Goal: Transaction & Acquisition: Purchase product/service

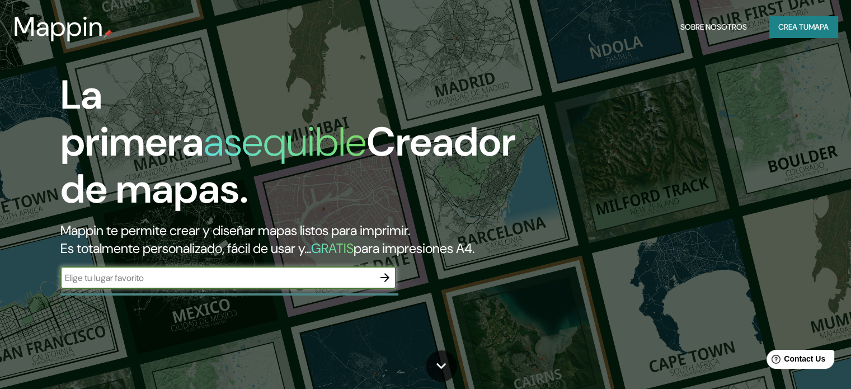
click at [174, 284] on input "text" at bounding box center [216, 277] width 313 height 13
type input "cali [PERSON_NAME] del cauca"
click at [384, 284] on icon "button" at bounding box center [384, 277] width 13 height 13
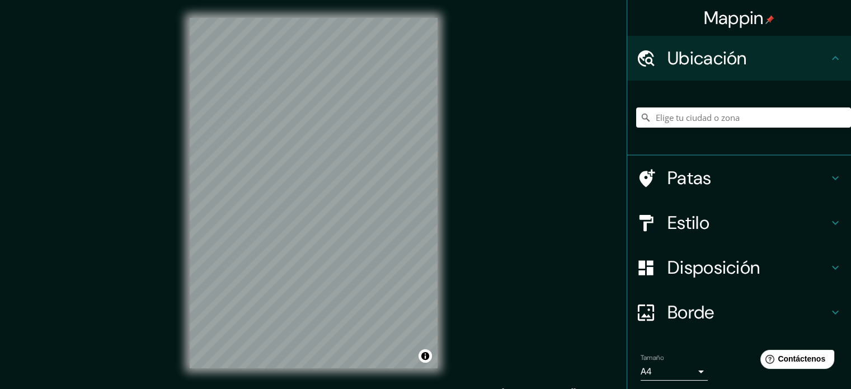
click at [402, 373] on div "© Mapbox © OpenStreetMap Improve this map" at bounding box center [314, 193] width 284 height 386
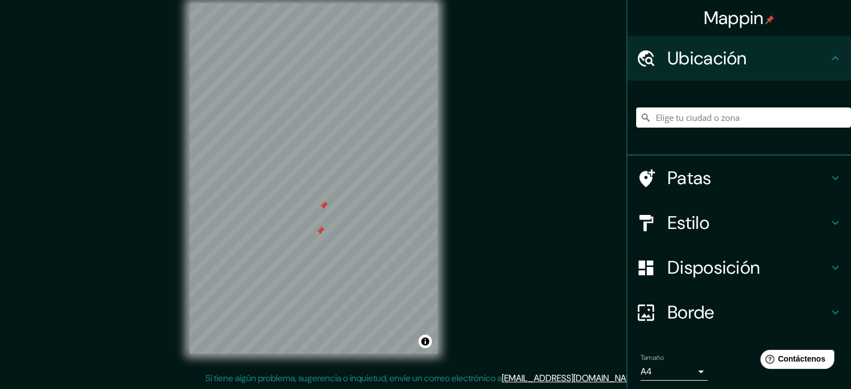
click at [691, 216] on font "Estilo" at bounding box center [688, 222] width 42 height 23
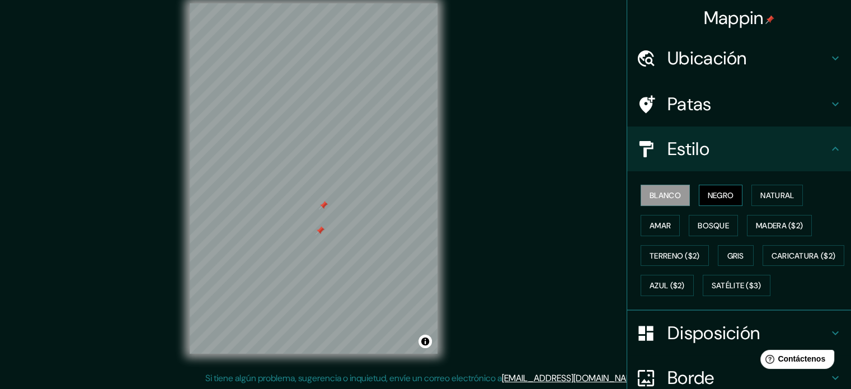
click at [711, 193] on font "Negro" at bounding box center [720, 195] width 26 height 10
click at [760, 193] on font "Natural" at bounding box center [777, 195] width 34 height 10
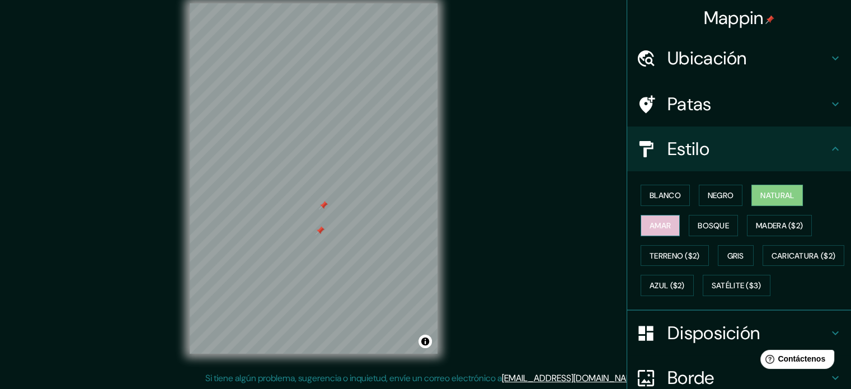
click at [653, 219] on font "Amar" at bounding box center [659, 225] width 21 height 15
click at [768, 199] on font "Natural" at bounding box center [777, 195] width 34 height 10
click at [716, 229] on font "Bosque" at bounding box center [712, 225] width 31 height 10
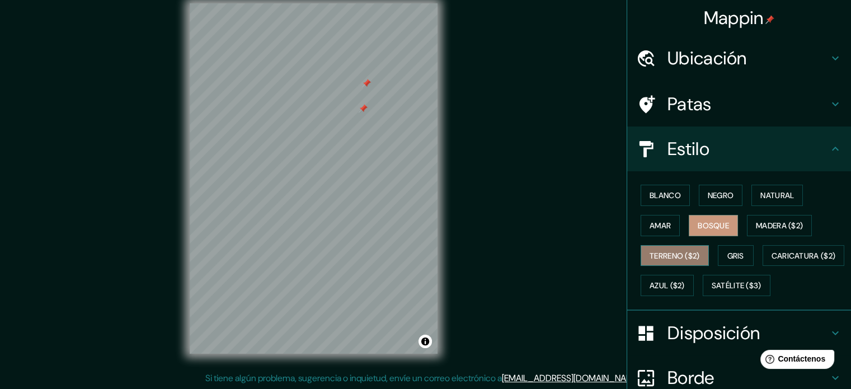
click at [660, 252] on font "Terreno ($2)" at bounding box center [674, 256] width 50 height 10
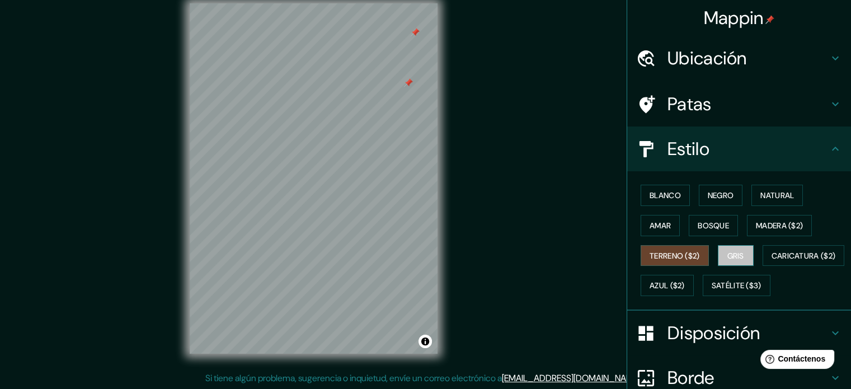
click at [734, 252] on font "Gris" at bounding box center [735, 256] width 17 height 10
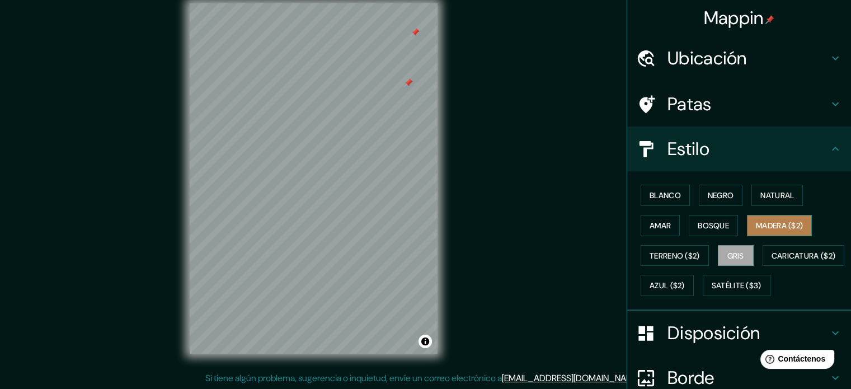
click at [771, 230] on font "Madera ($2)" at bounding box center [778, 225] width 47 height 15
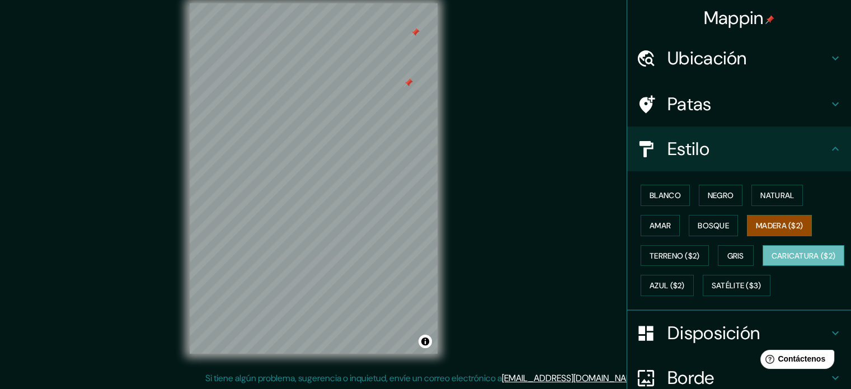
click at [771, 261] on font "Caricatura ($2)" at bounding box center [803, 256] width 64 height 10
click at [711, 291] on font "Satélite ($3)" at bounding box center [736, 286] width 50 height 10
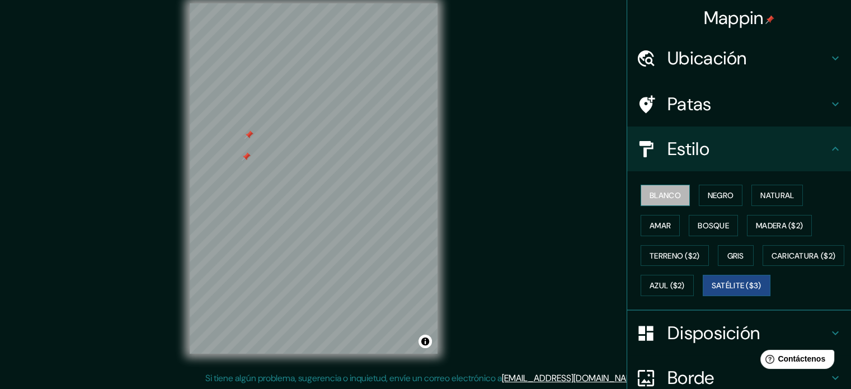
click at [663, 189] on font "Blanco" at bounding box center [664, 195] width 31 height 15
